Goal: Understand process/instructions: Learn how to perform a task or action

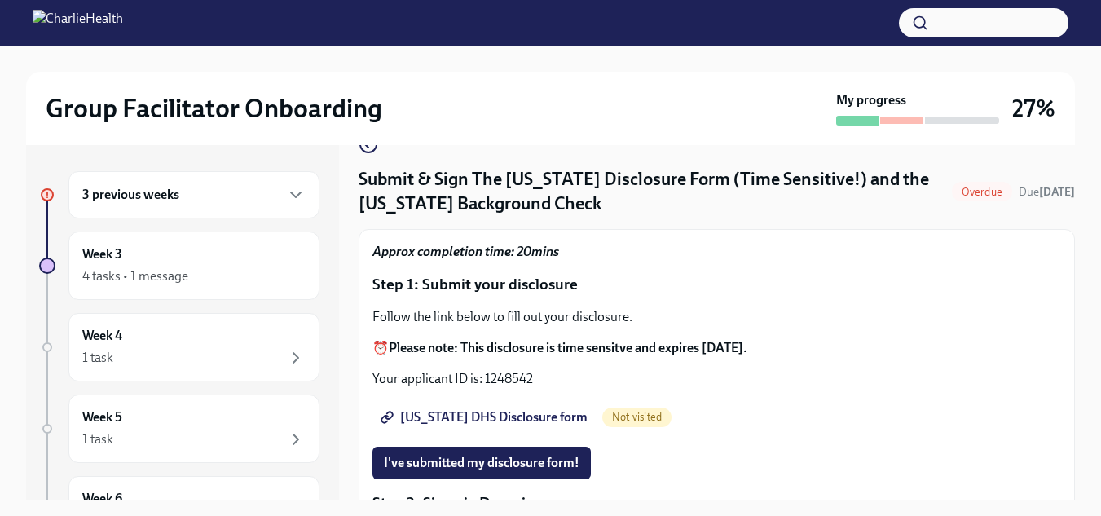
scroll to position [34, 0]
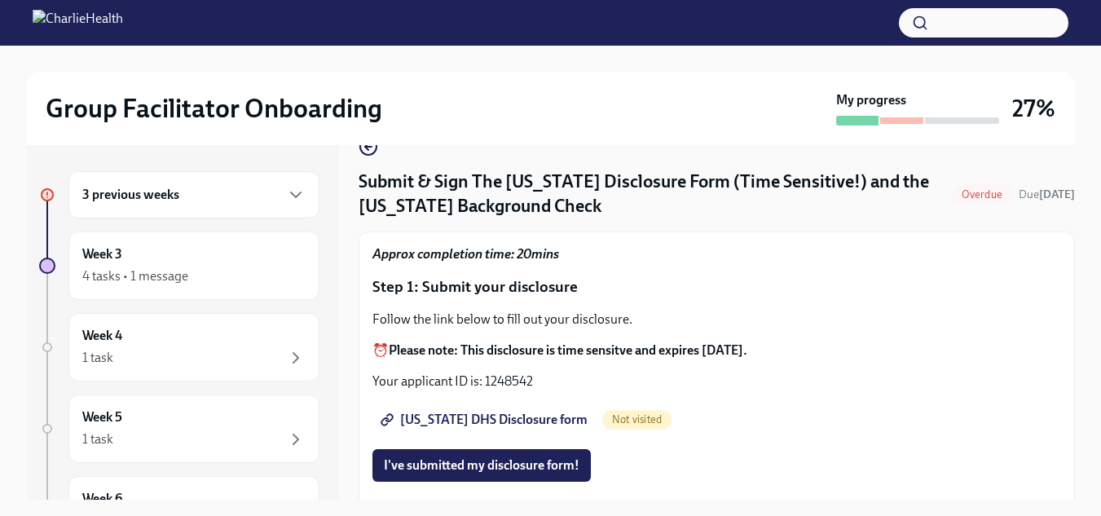
click at [505, 417] on span "[US_STATE] DHS Disclosure form" at bounding box center [486, 420] width 204 height 16
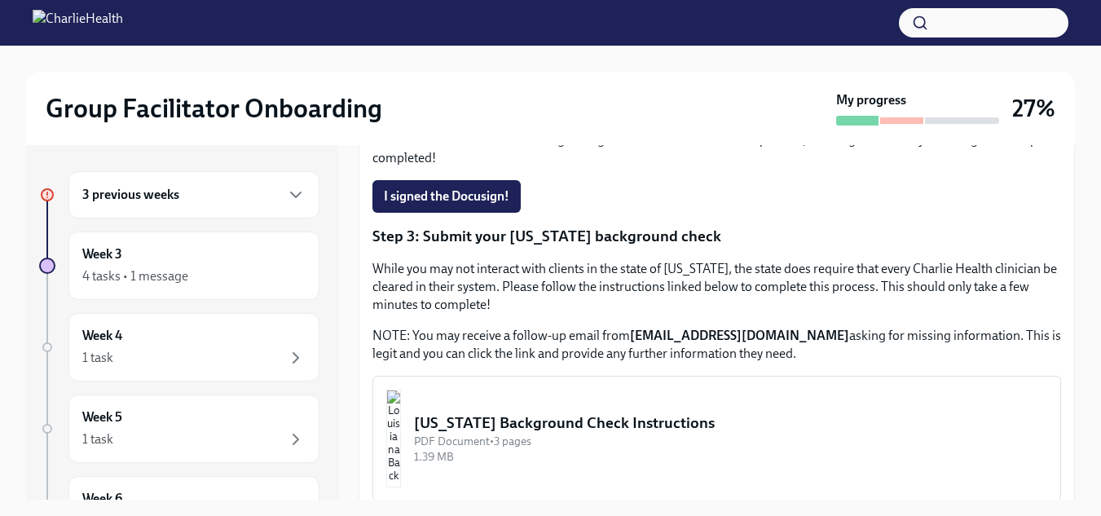
scroll to position [513, 0]
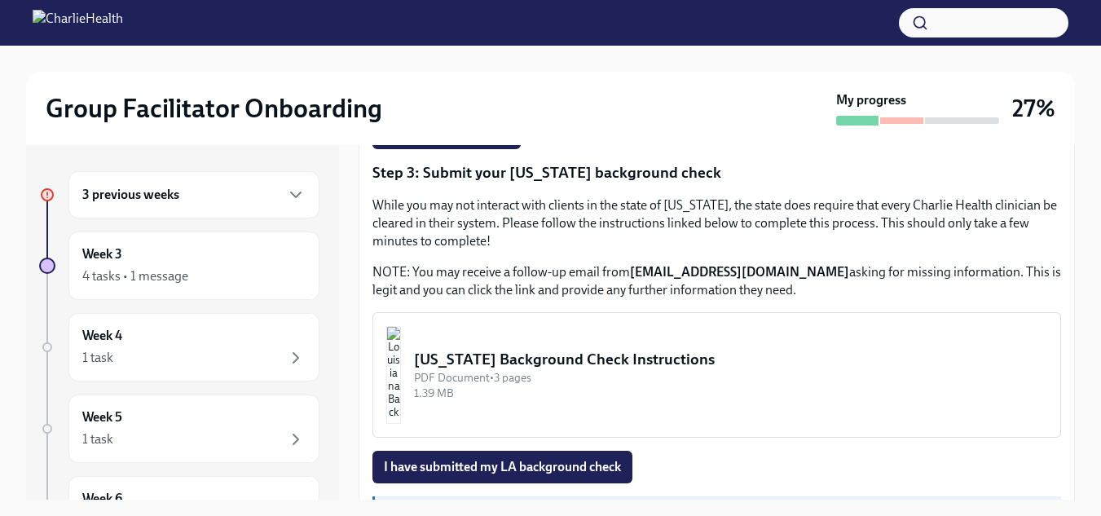
drag, startPoint x: 1077, startPoint y: 413, endPoint x: 1080, endPoint y: 478, distance: 65.3
click at [1080, 478] on div "Group Facilitator Onboarding My progress 27% 3 previous weeks Week 3 4 tasks • …" at bounding box center [550, 296] width 1101 height 500
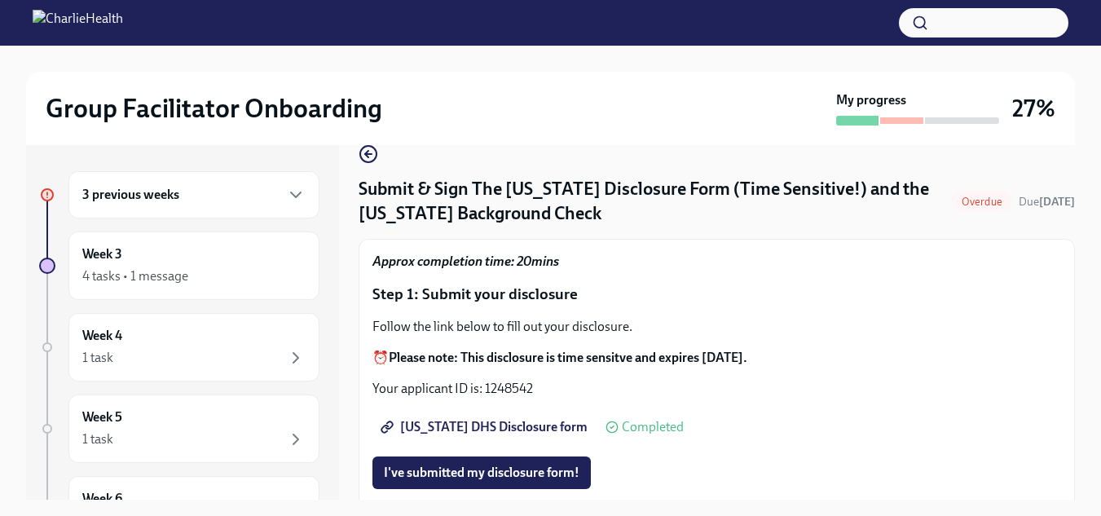
scroll to position [0, 0]
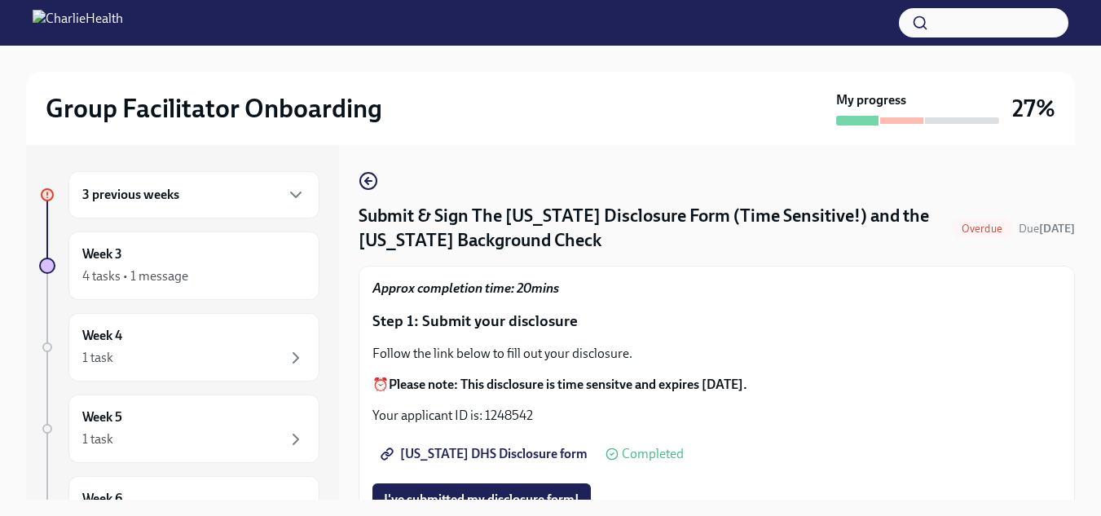
click at [436, 452] on span "[US_STATE] DHS Disclosure form" at bounding box center [486, 454] width 204 height 16
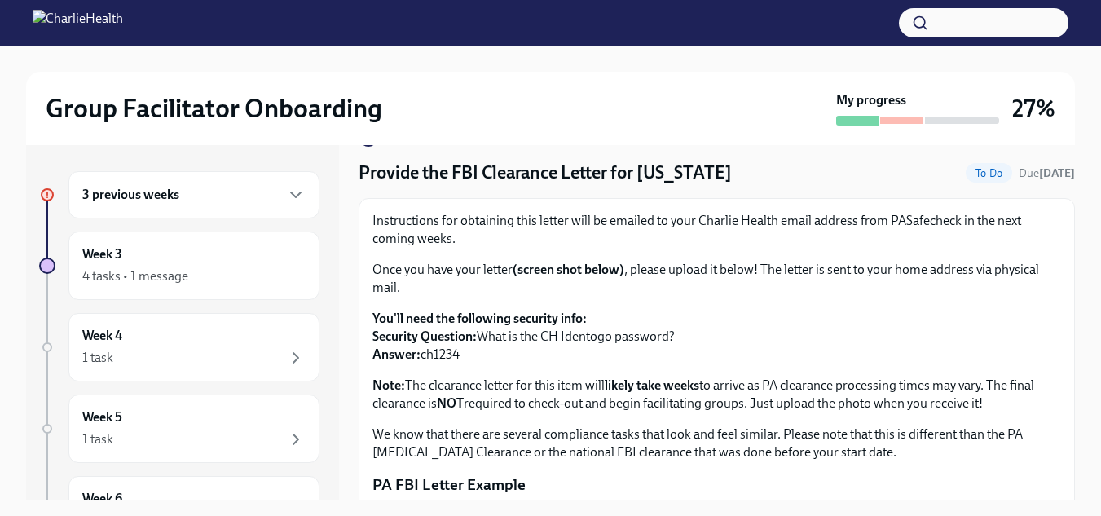
scroll to position [37, 0]
